Goal: Information Seeking & Learning: Learn about a topic

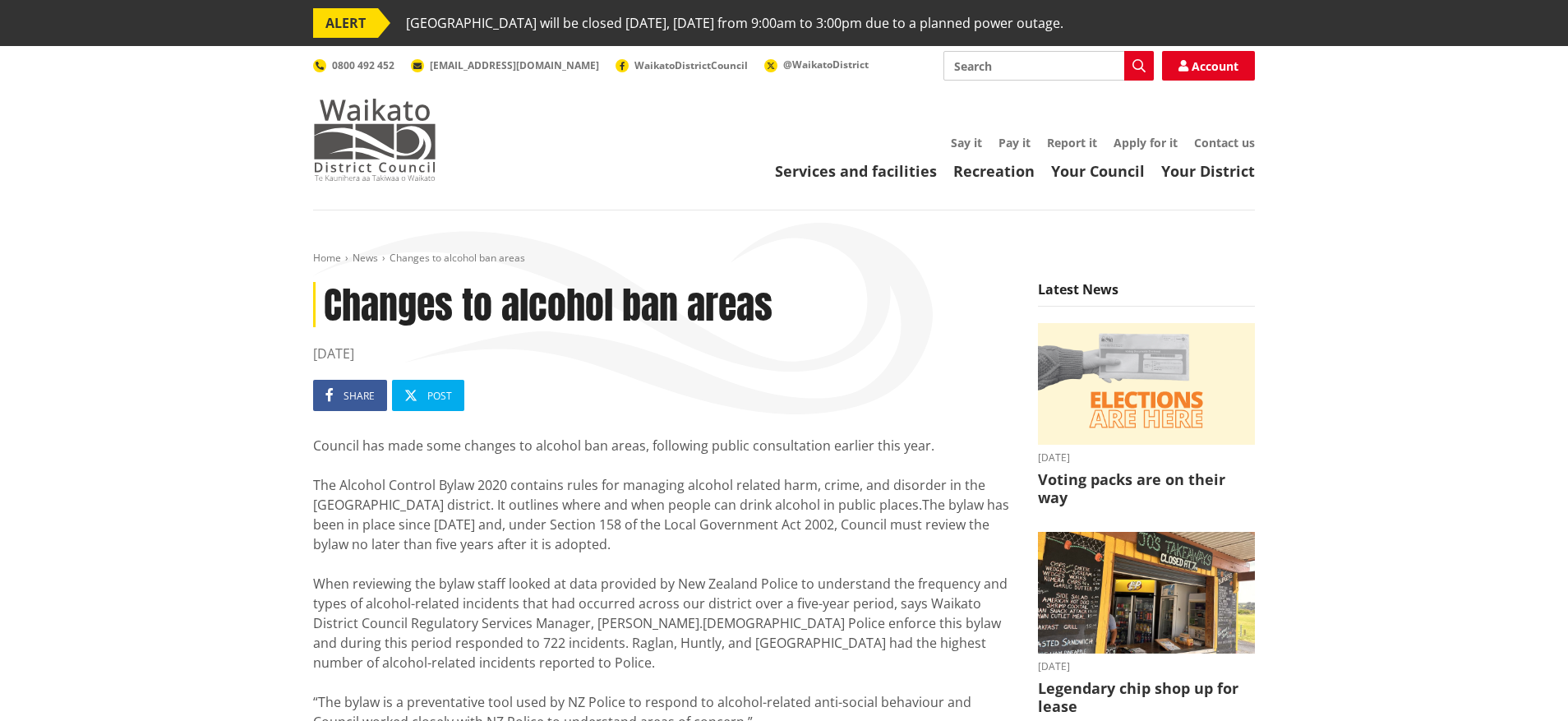
click at [365, 119] on img at bounding box center [375, 140] width 123 height 82
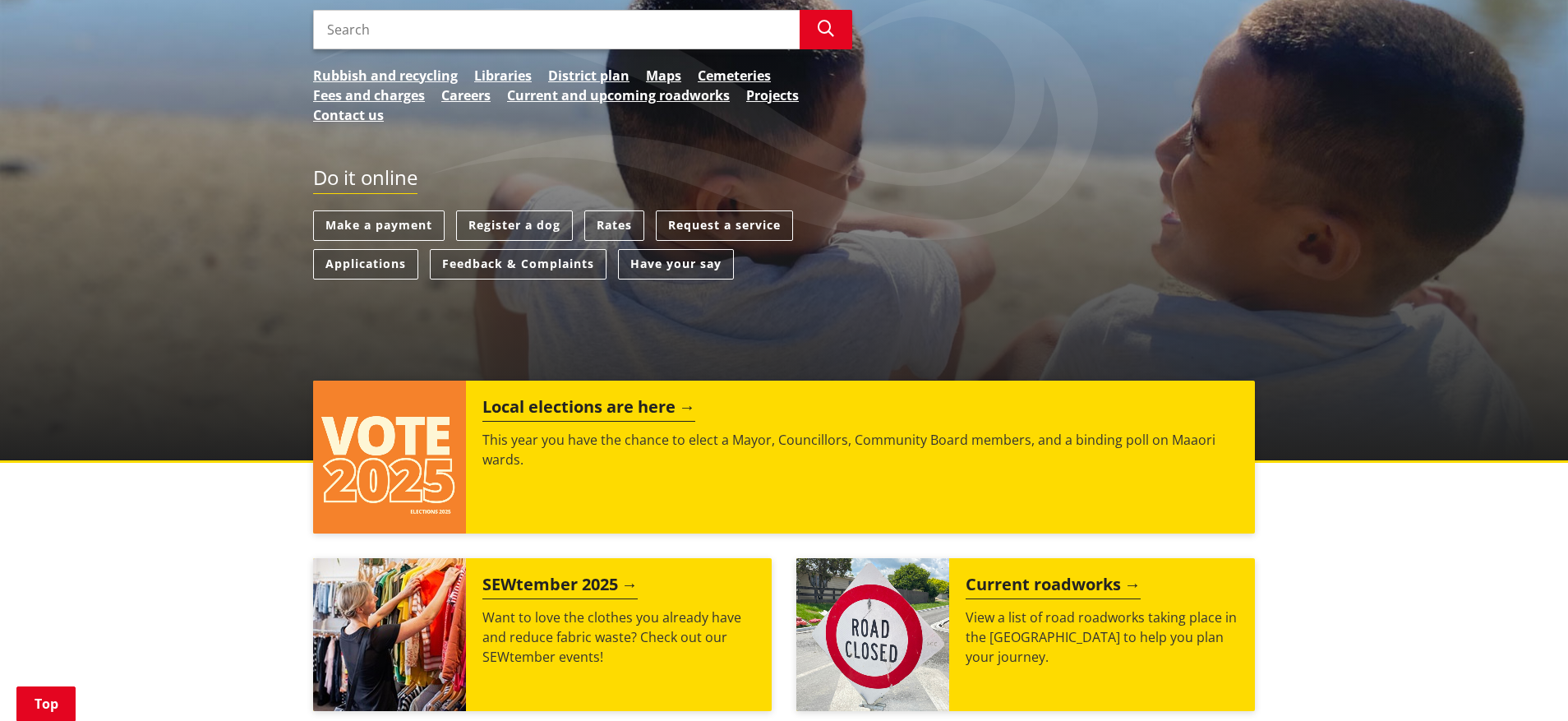
scroll to position [875, 0]
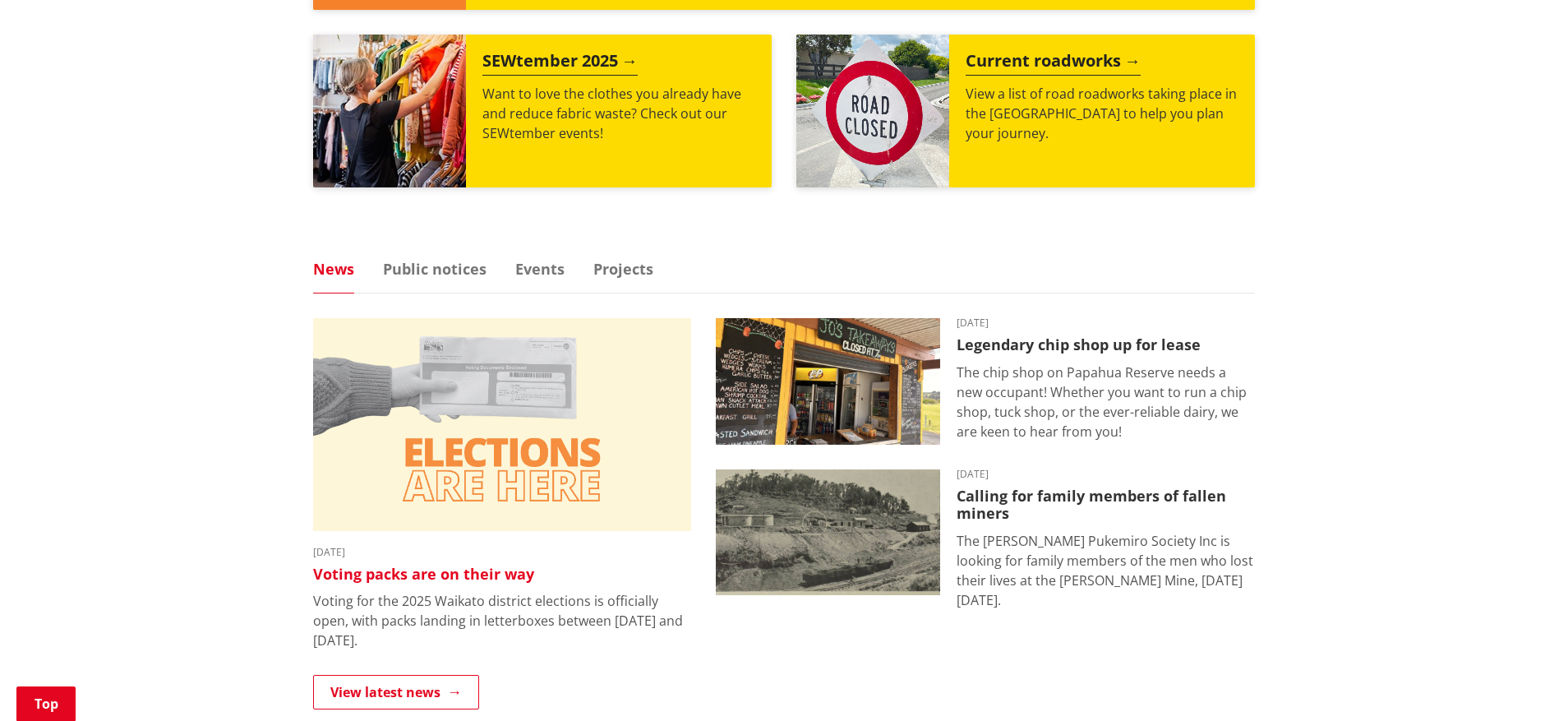
click at [371, 574] on h3 "Voting packs are on their way" at bounding box center [501, 574] width 378 height 18
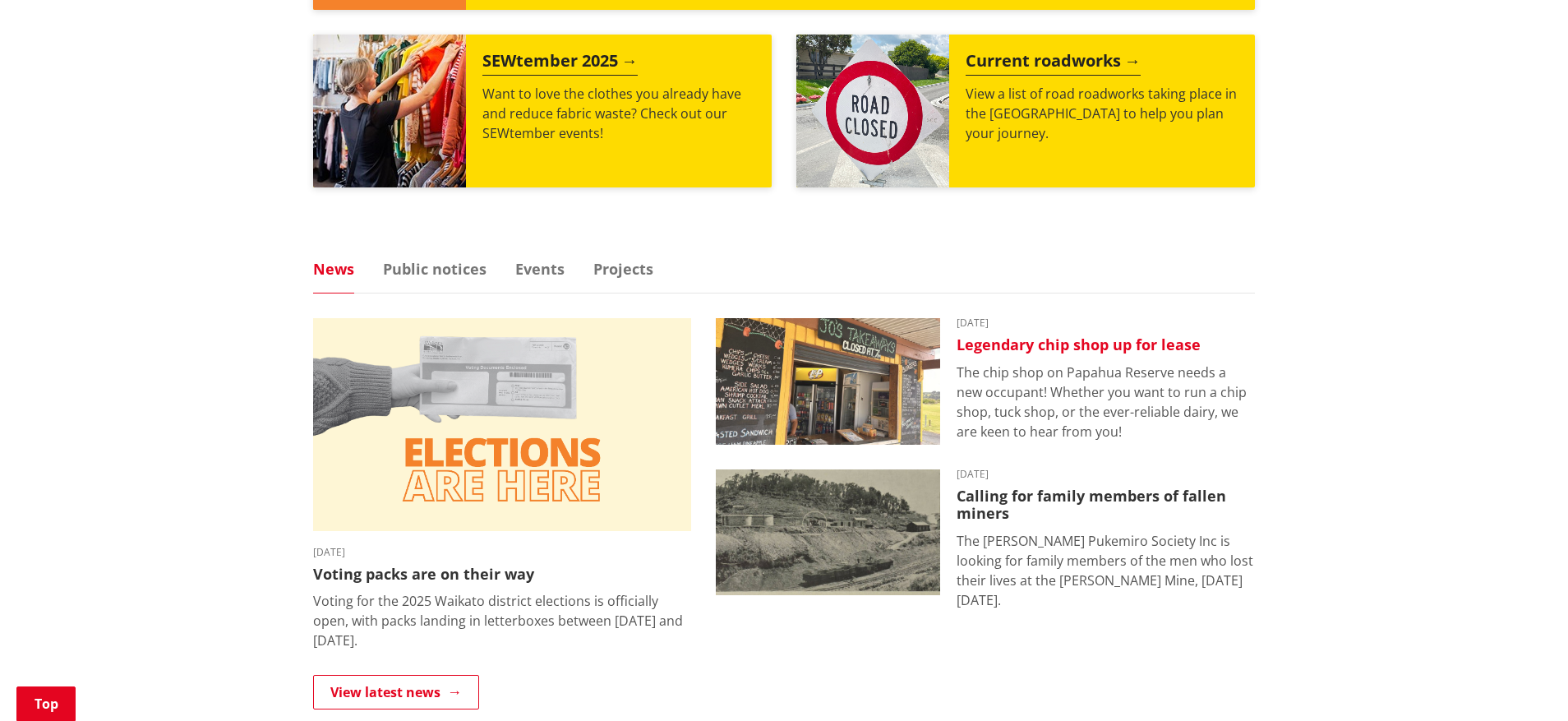
click at [1002, 344] on h3 "Legendary chip shop up for lease" at bounding box center [1105, 345] width 299 height 18
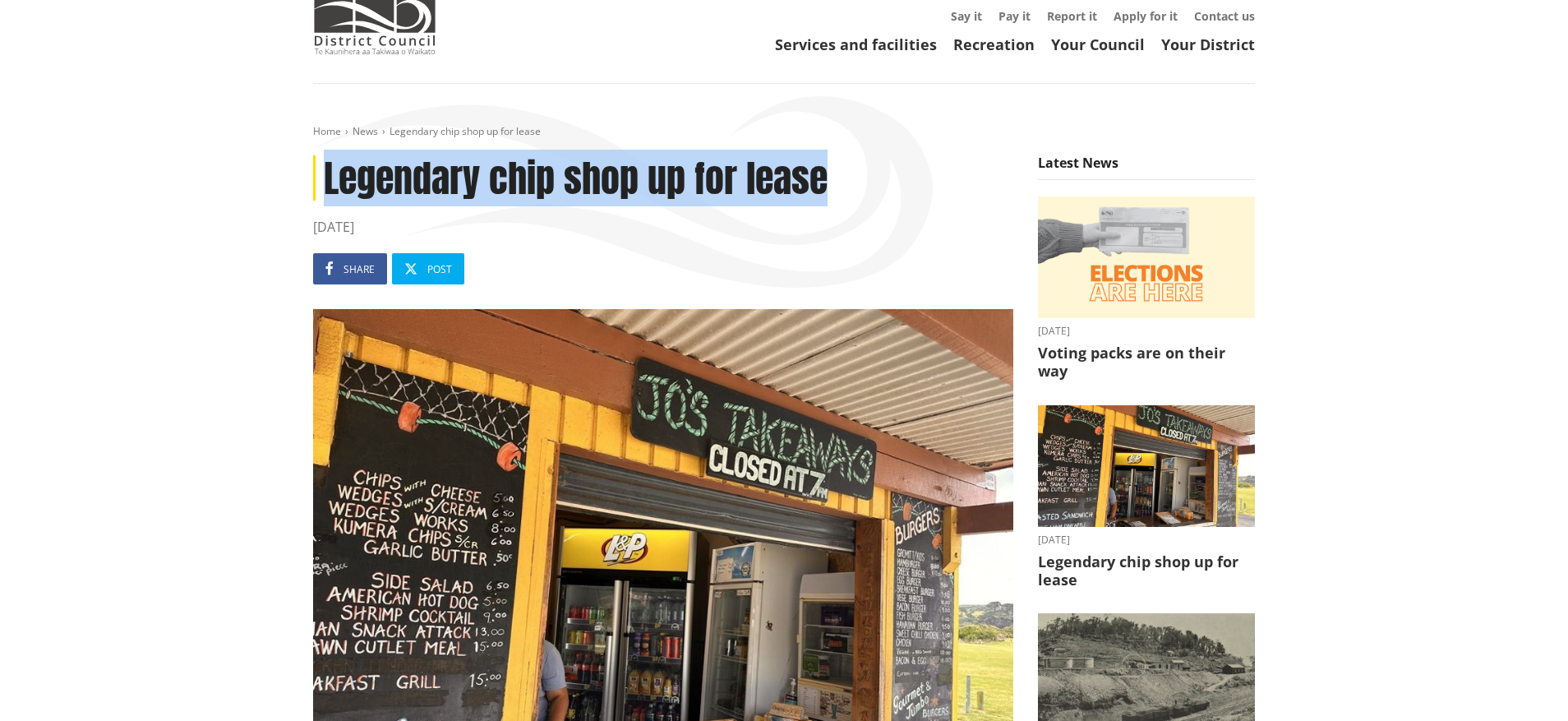
scroll to position [129, 0]
drag, startPoint x: 837, startPoint y: 183, endPoint x: 314, endPoint y: 183, distance: 523.0
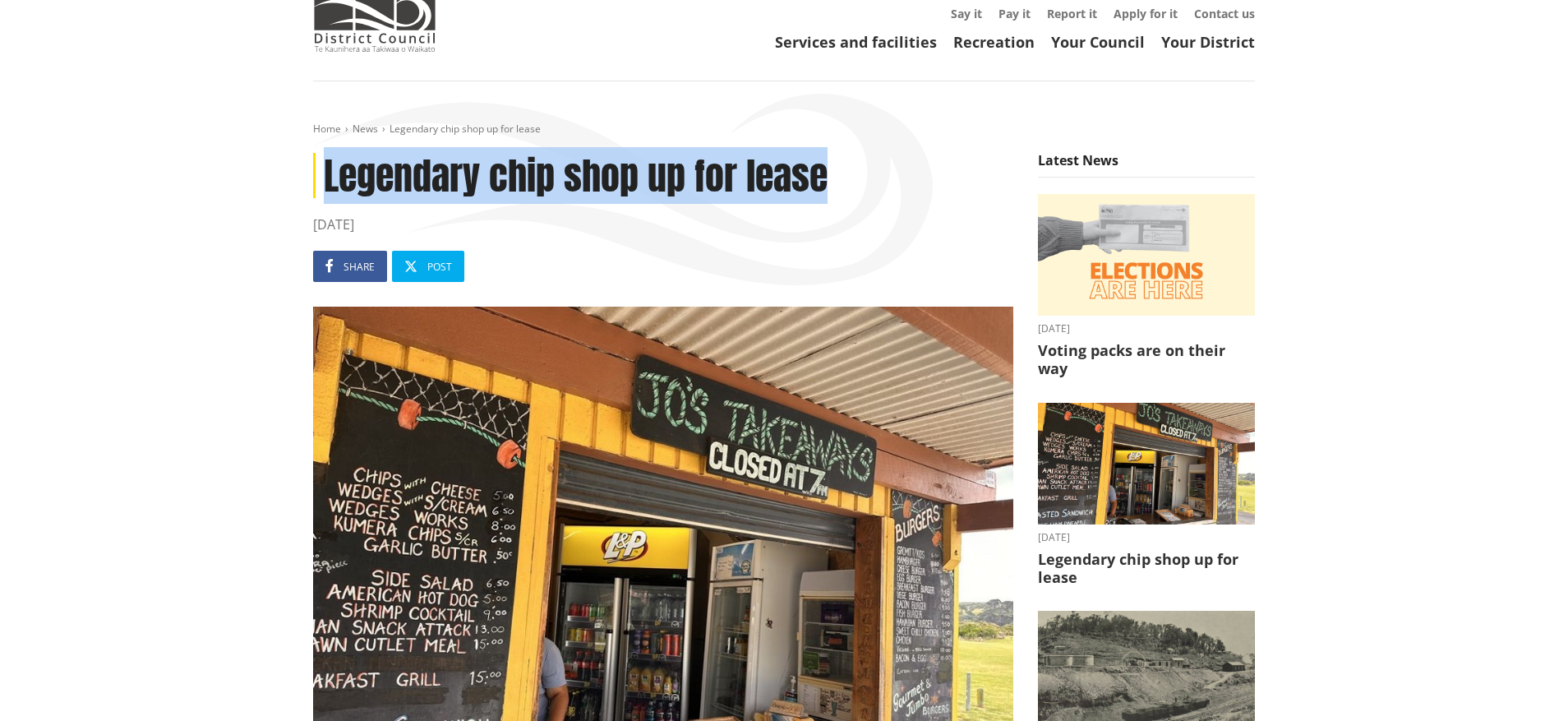
copy h1 "Legendary chip shop up for lease"
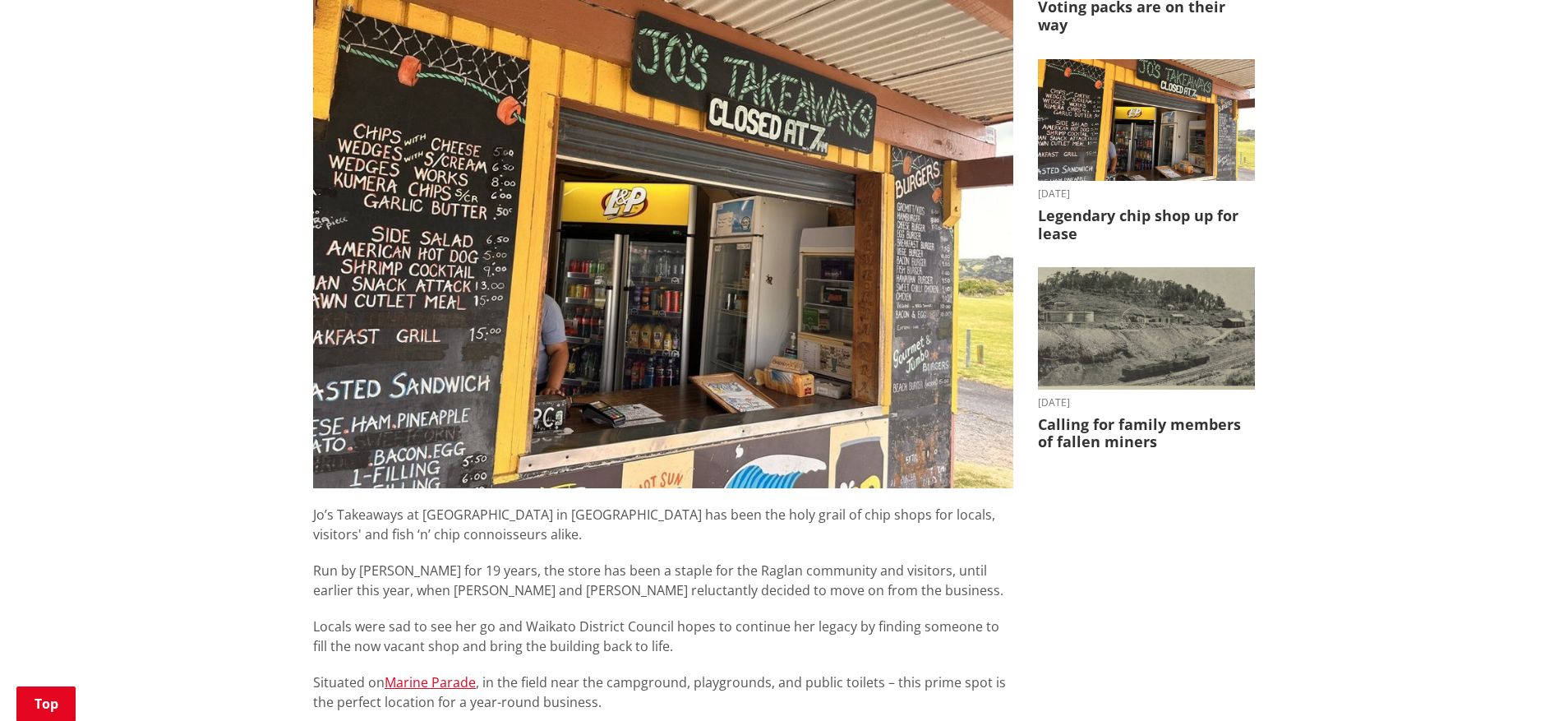
scroll to position [534, 0]
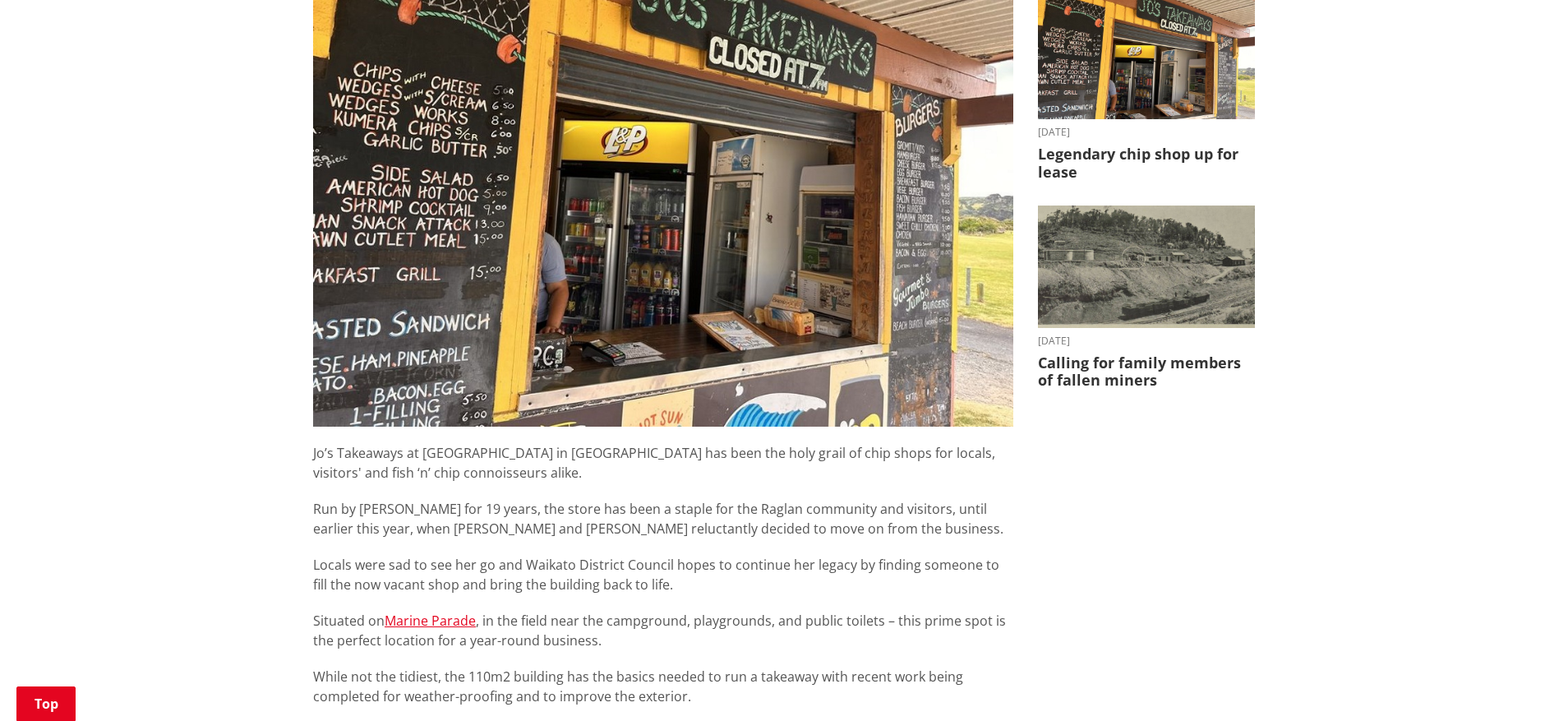
click at [240, 547] on div "Home News Legendary chip shop up for lease Legendary chip shop up for lease 05 …" at bounding box center [784, 472] width 1568 height 1591
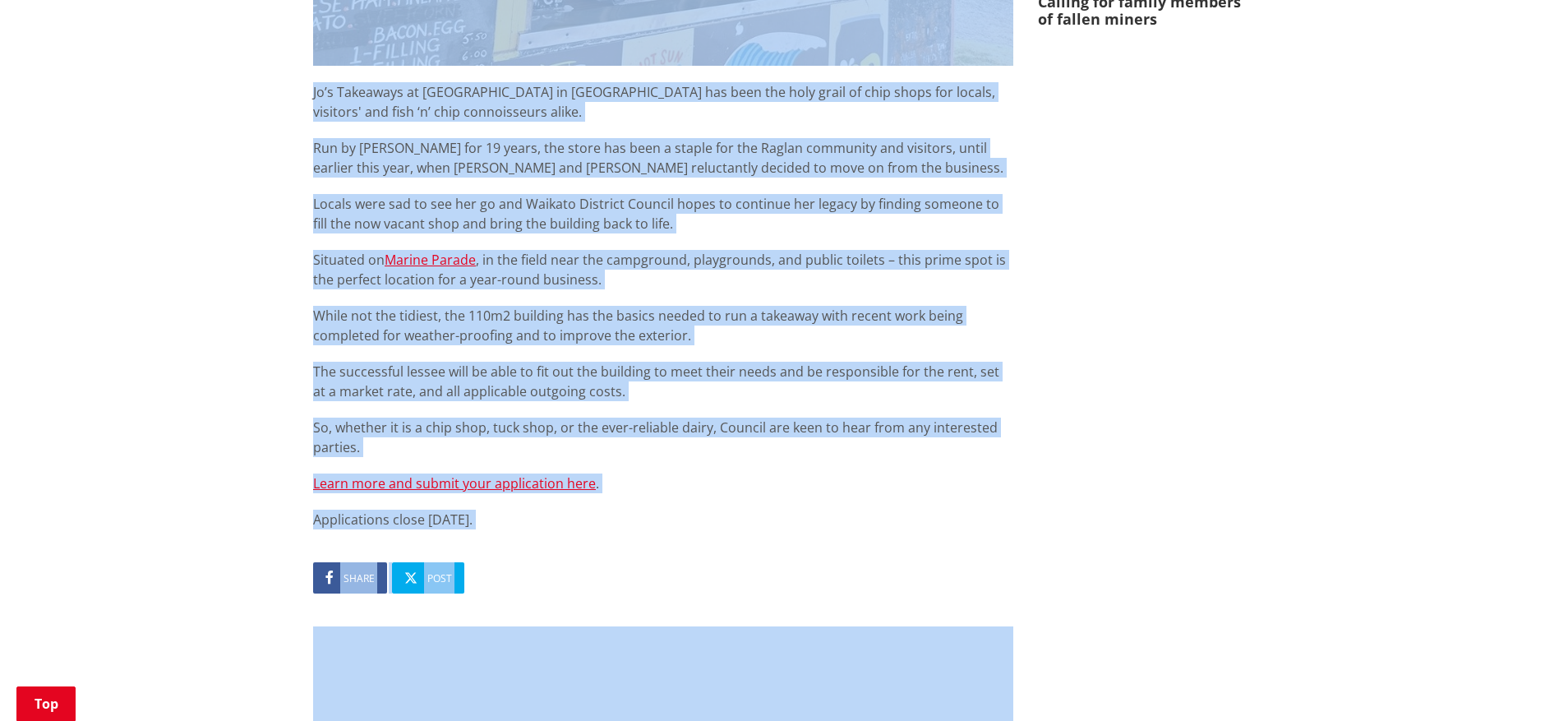
scroll to position [946, 0]
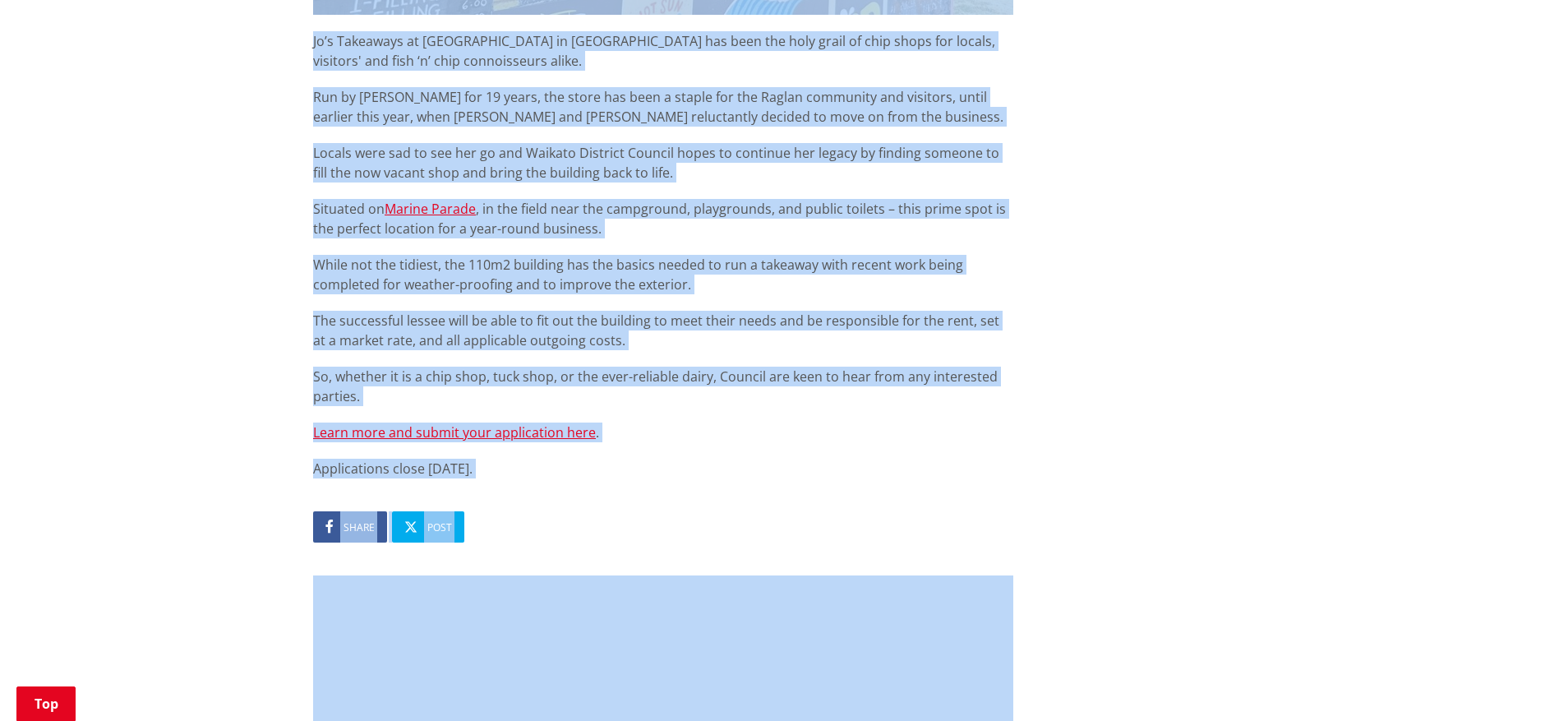
drag, startPoint x: 350, startPoint y: 44, endPoint x: 684, endPoint y: 469, distance: 540.5
click at [684, 469] on article "Legendary chip shop up for lease 05 September 2025 Share Post Jo’s Takeaways at…" at bounding box center [663, 38] width 700 height 1405
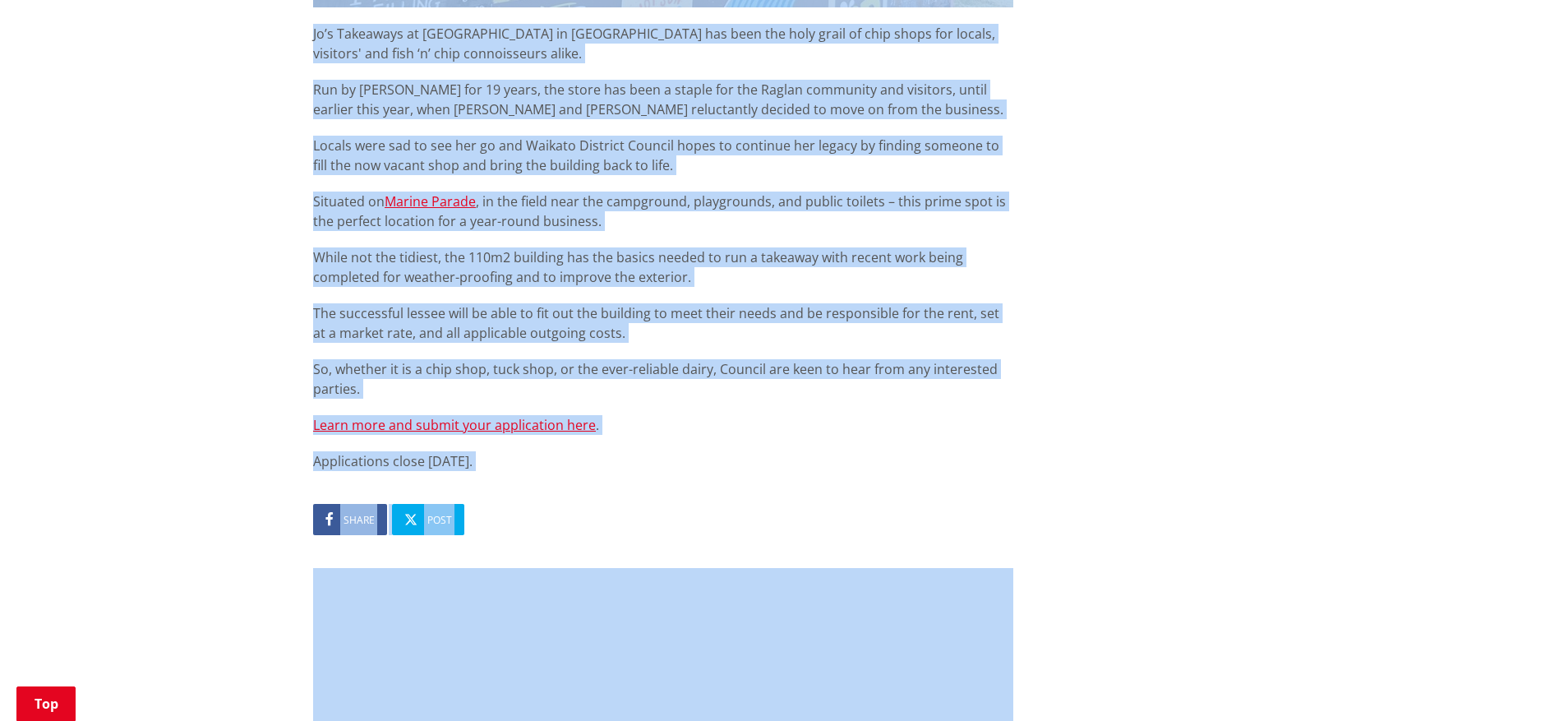
copy article "Legendary chip shop up for lease 05 September 2025 Share Post Jo’s Takeaways at…"
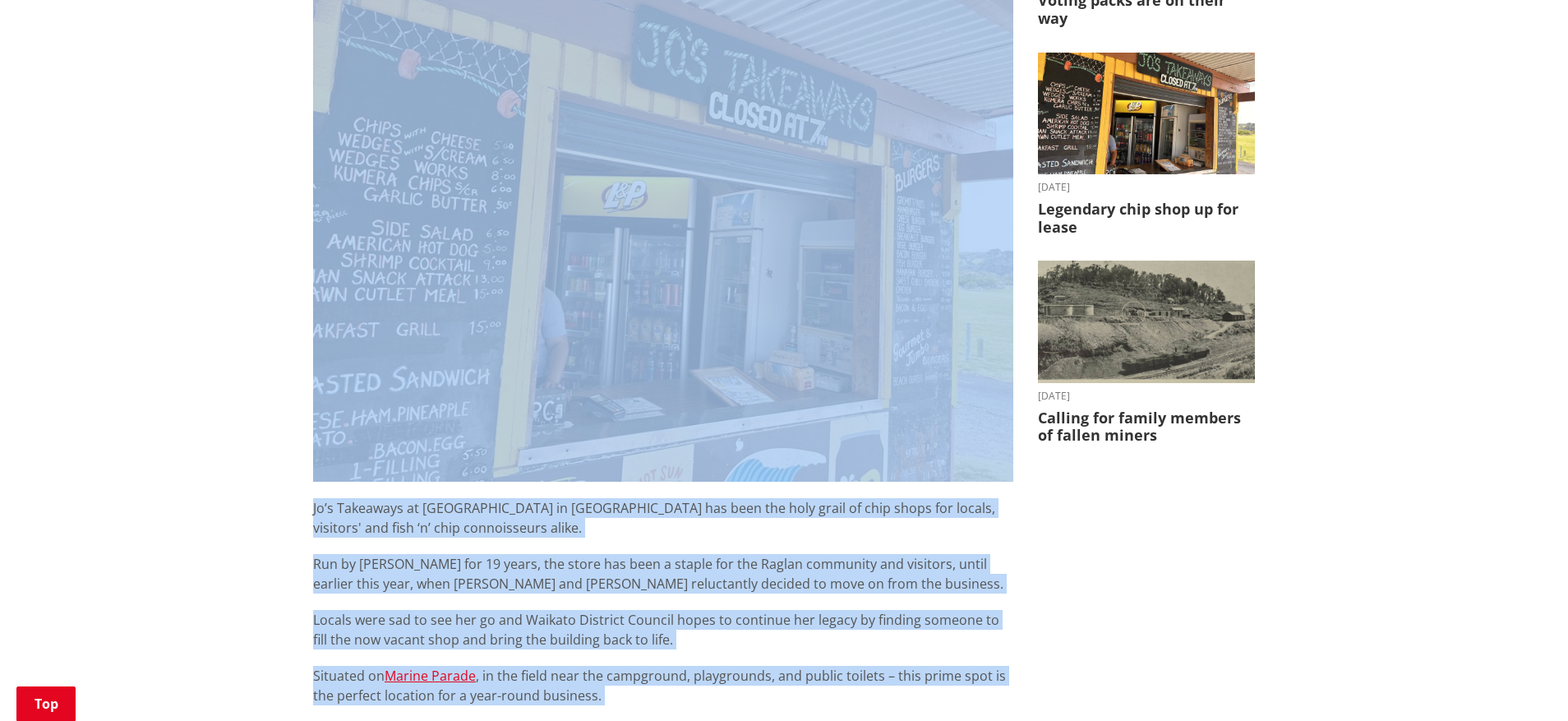
scroll to position [444, 0]
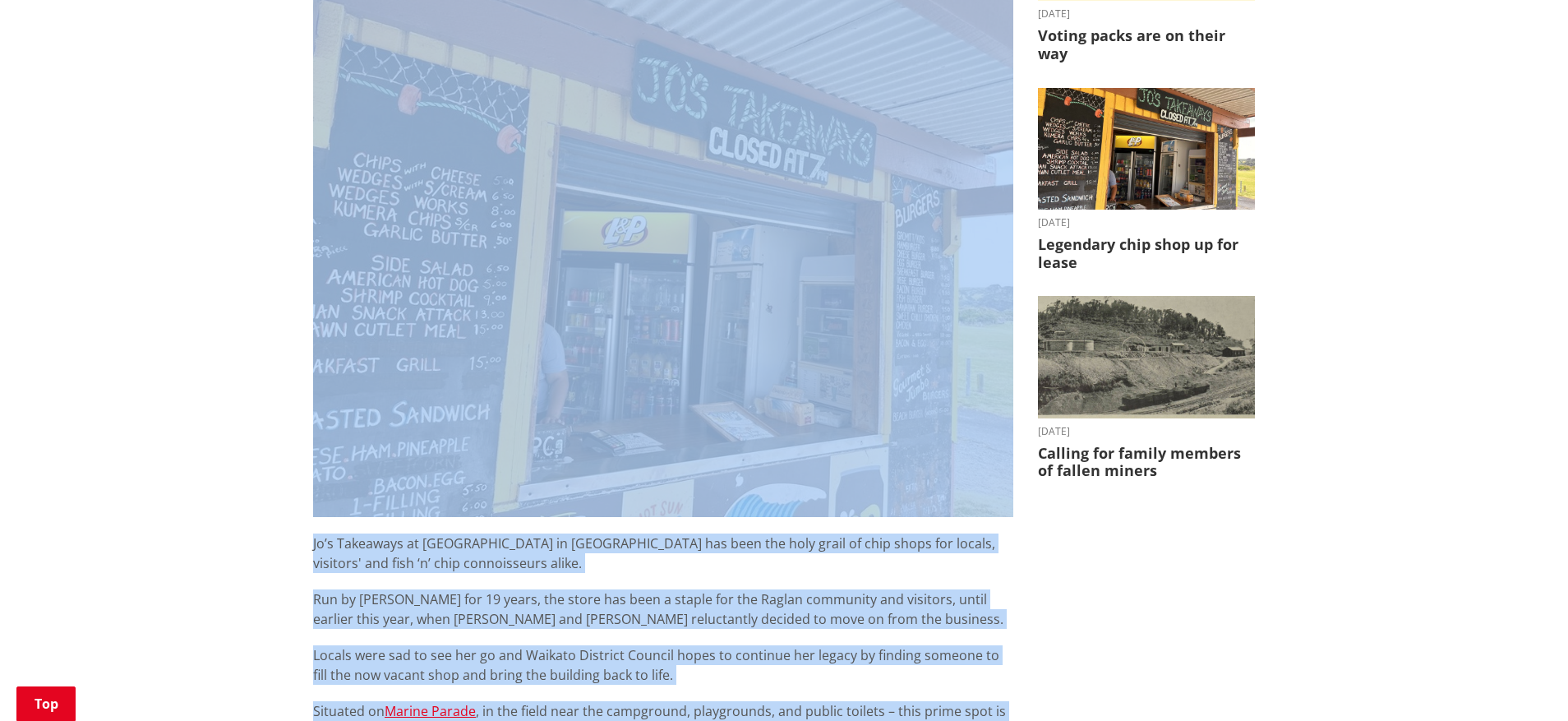
click at [181, 198] on div "Home News Legendary chip shop up for lease Legendary chip shop up for lease 05 …" at bounding box center [784, 561] width 1568 height 1591
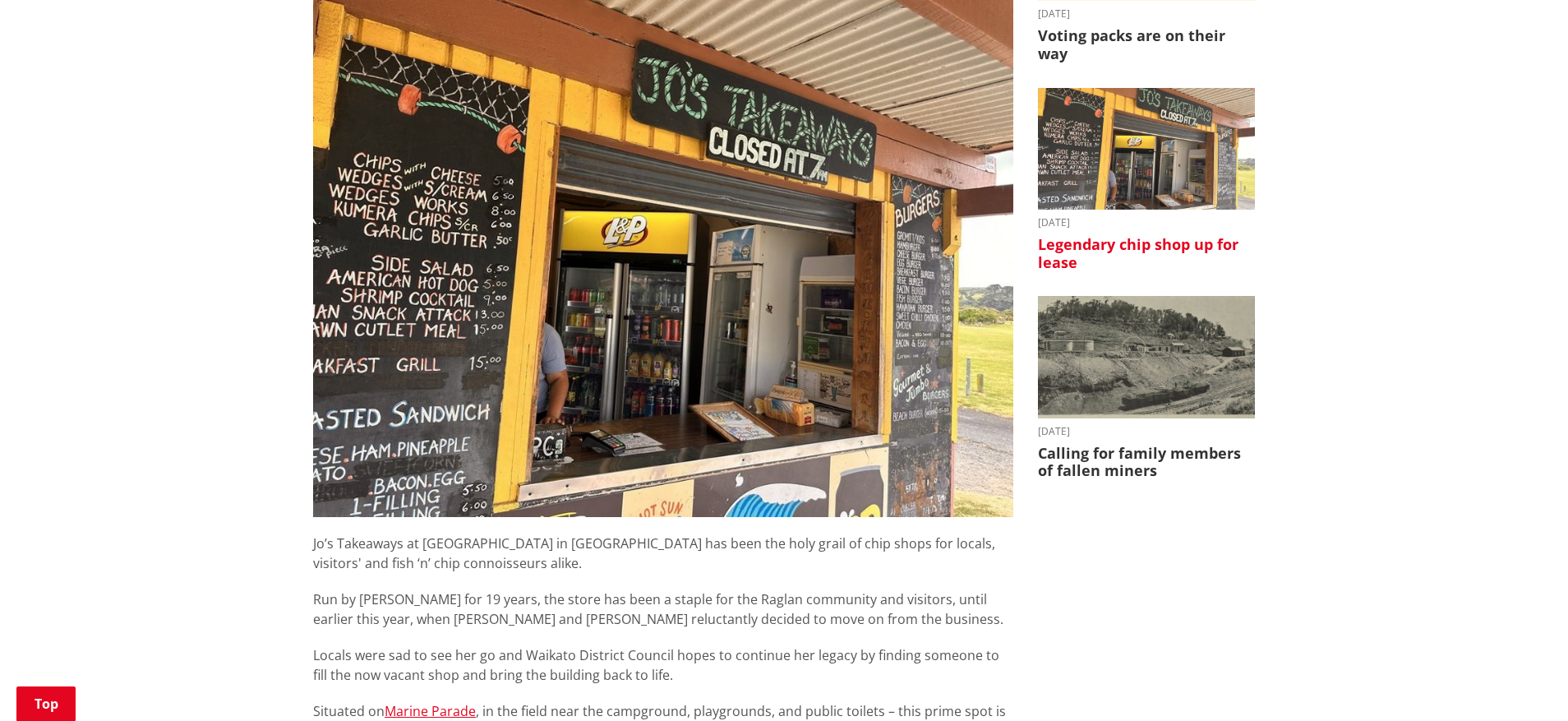
scroll to position [442, 0]
